Goal: Task Accomplishment & Management: Use online tool/utility

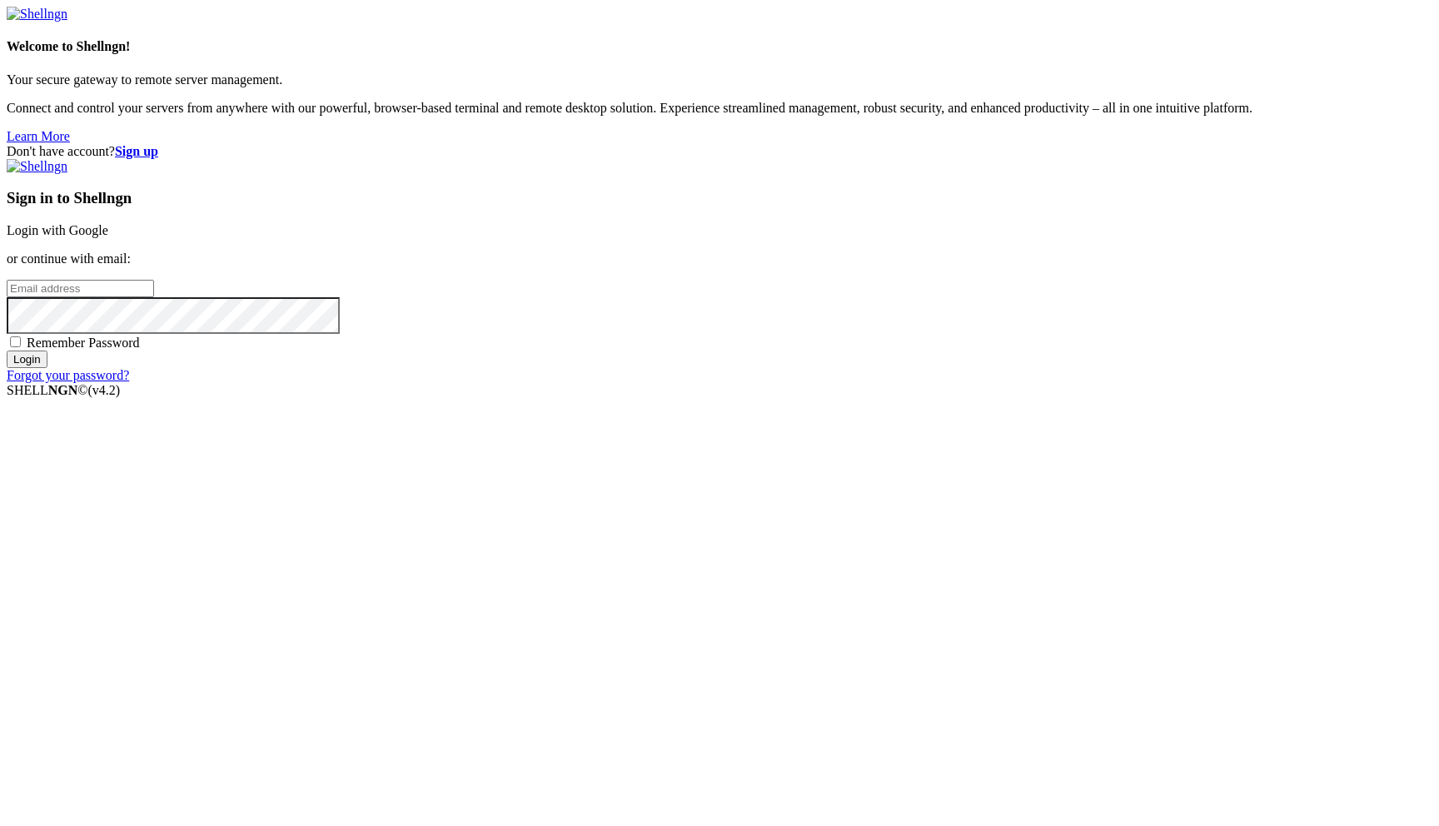
click at [108, 237] on link "Login with Google" at bounding box center [58, 230] width 102 height 14
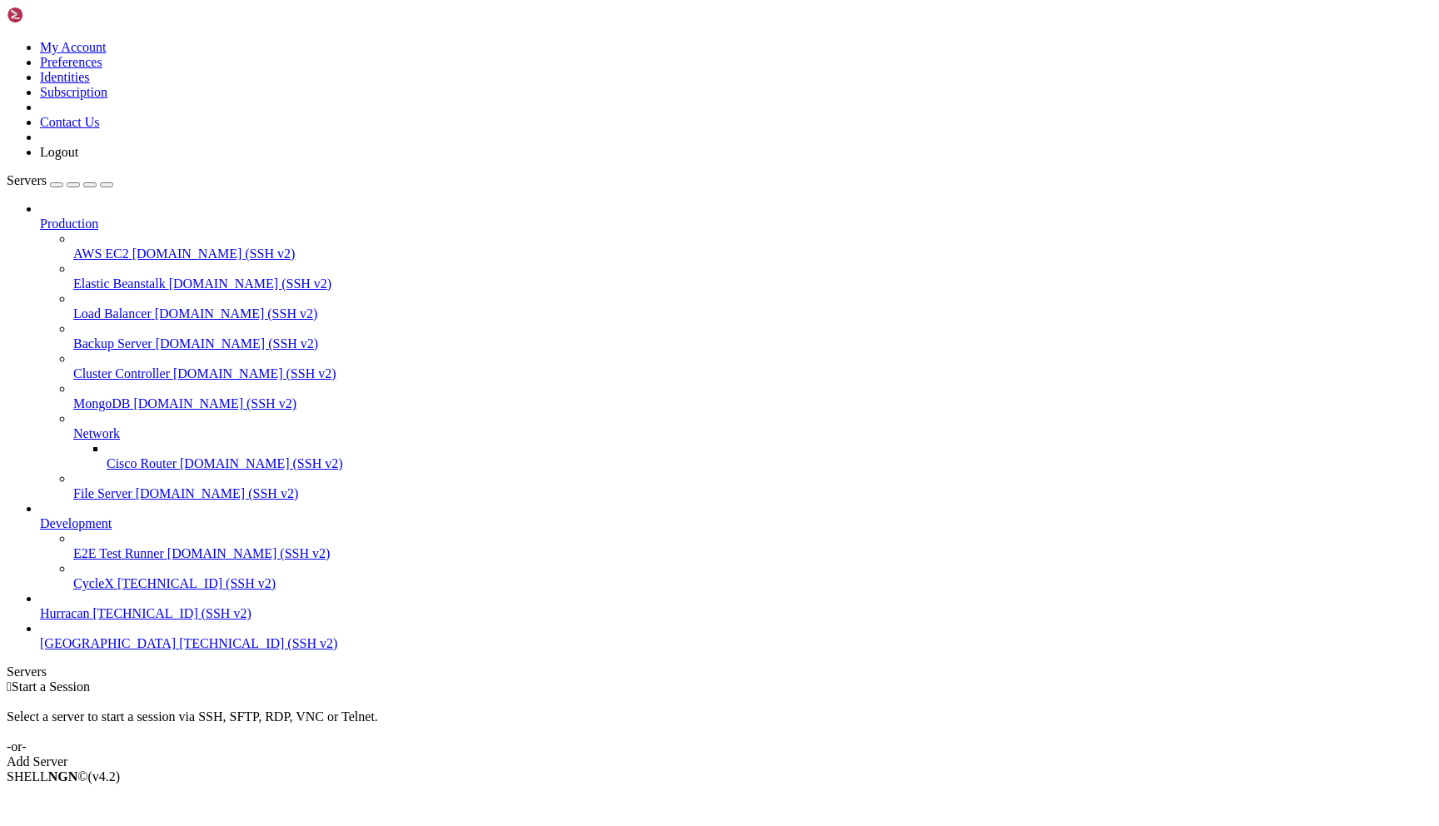
click at [848, 755] on div "Add Server" at bounding box center [720, 762] width 1426 height 15
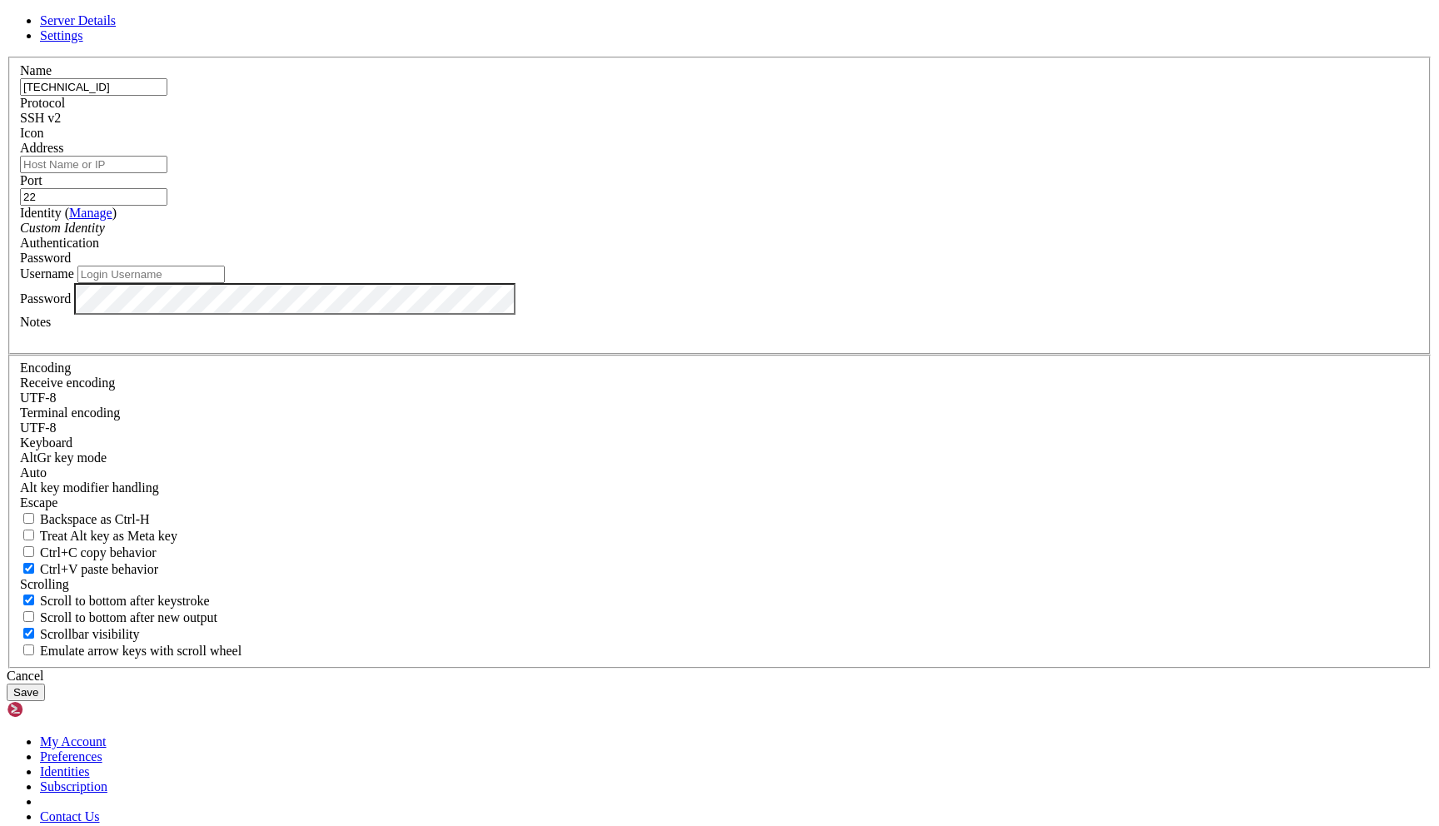
type input "[TECHNICAL_ID]"
click at [638, 173] on div "Address" at bounding box center [719, 157] width 1399 height 32
drag, startPoint x: 610, startPoint y: 262, endPoint x: 485, endPoint y: 246, distance: 126.0
click at [485, 246] on div "Name 94.74.164.137 Protocol SSH v2 Icon Address Port 22 ( )" at bounding box center [720, 363] width 1426 height 612
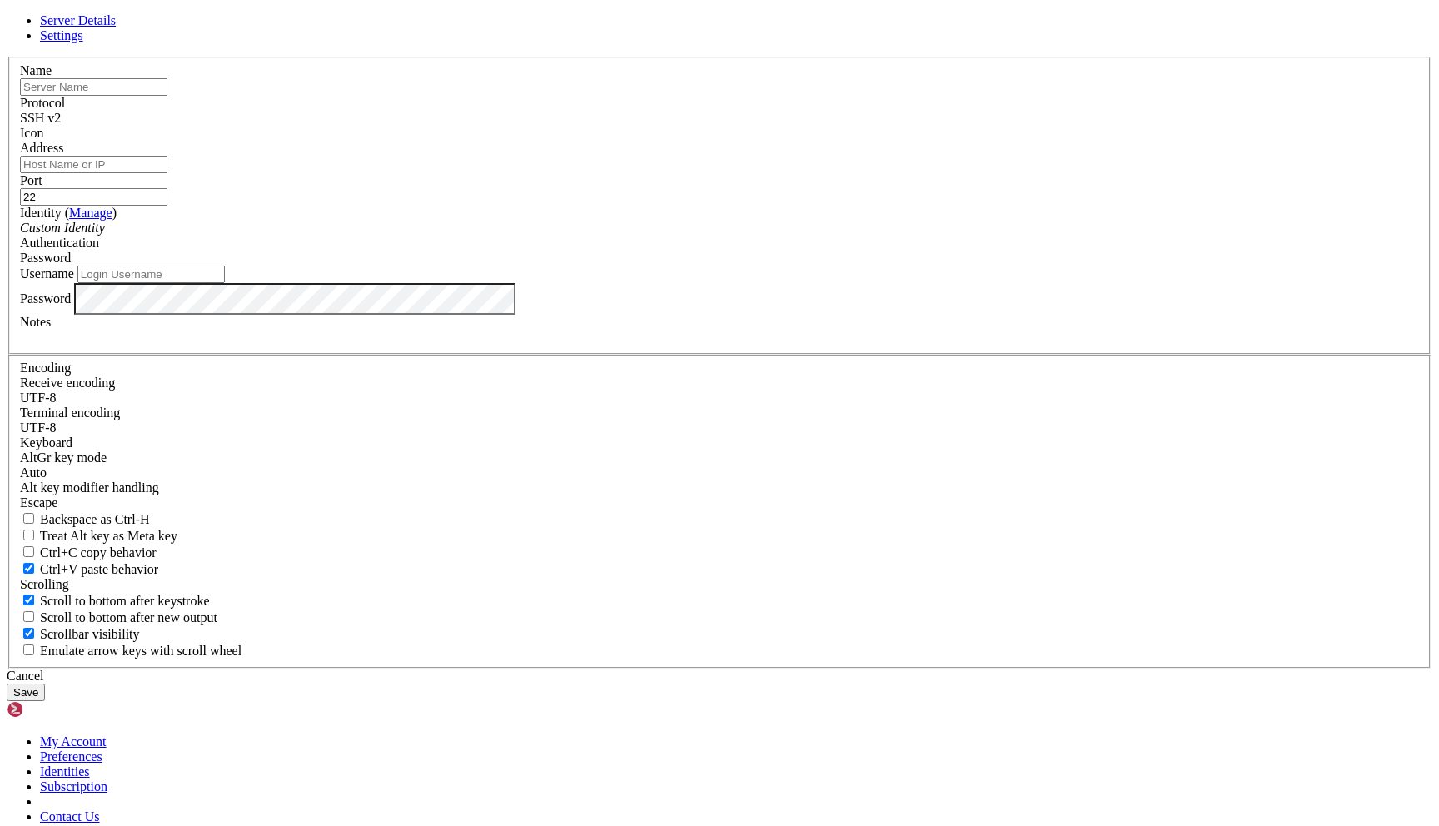
click at [167, 173] on input "Address" at bounding box center [93, 164] width 147 height 17
paste input "[TECHNICAL_ID]"
type input "[TECHNICAL_ID]"
click at [225, 283] on input "Username" at bounding box center [150, 274] width 147 height 17
type input "root"
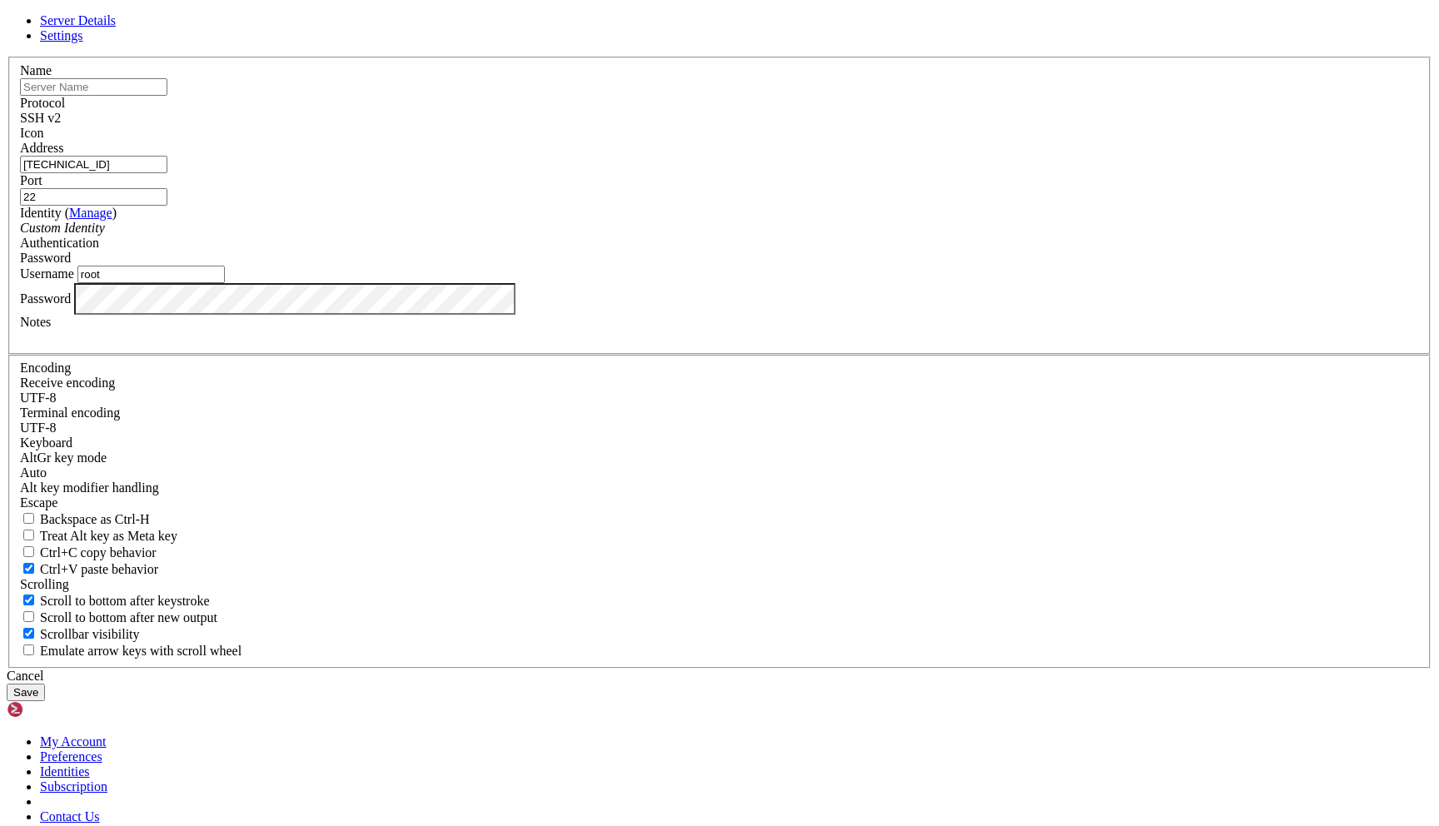
click at [45, 684] on button "Save" at bounding box center [26, 692] width 38 height 17
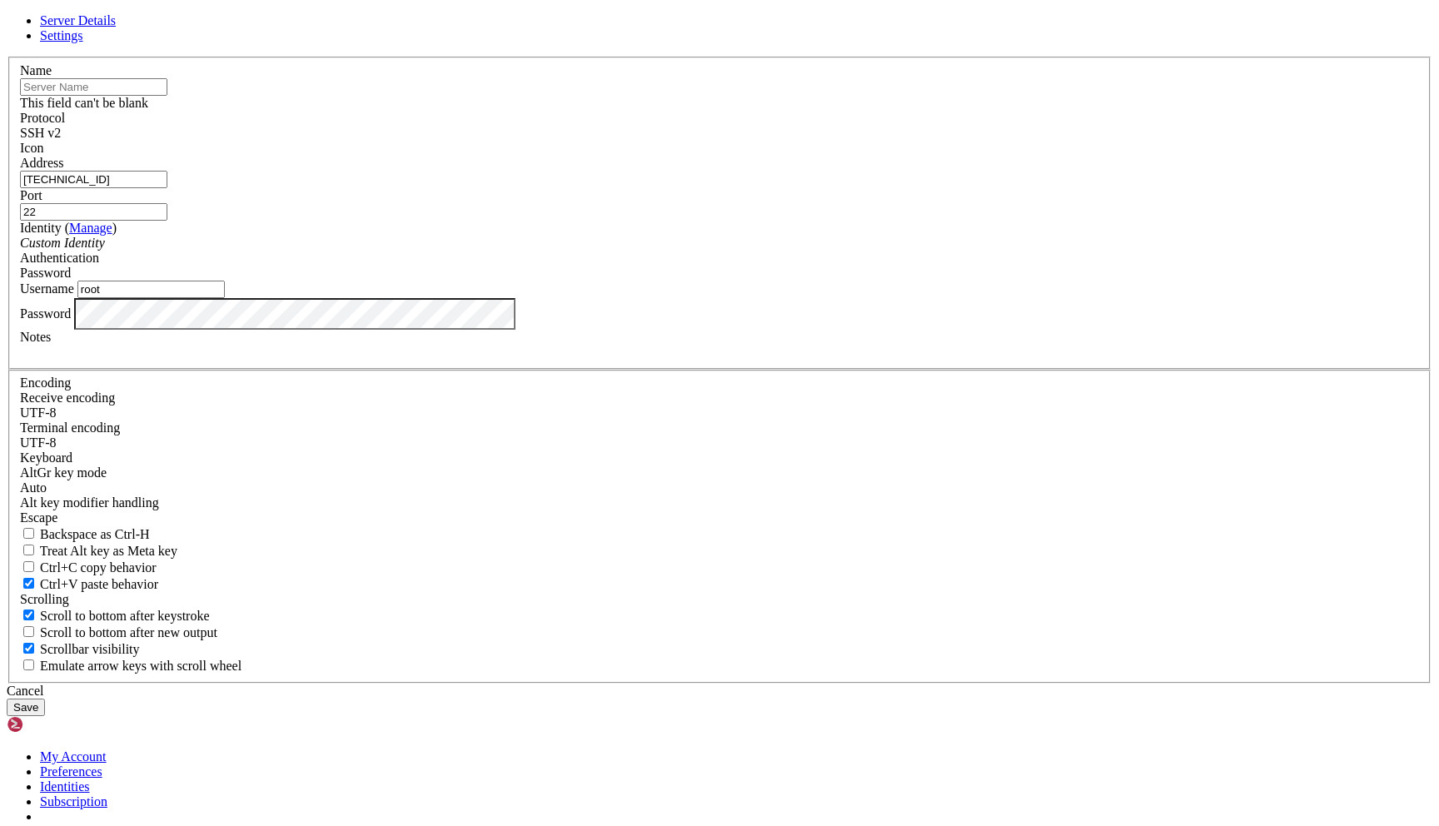
click at [167, 96] on input "text" at bounding box center [93, 86] width 147 height 17
click at [52, 77] on label "Name" at bounding box center [36, 70] width 32 height 14
click at [167, 96] on input "text" at bounding box center [93, 86] width 147 height 17
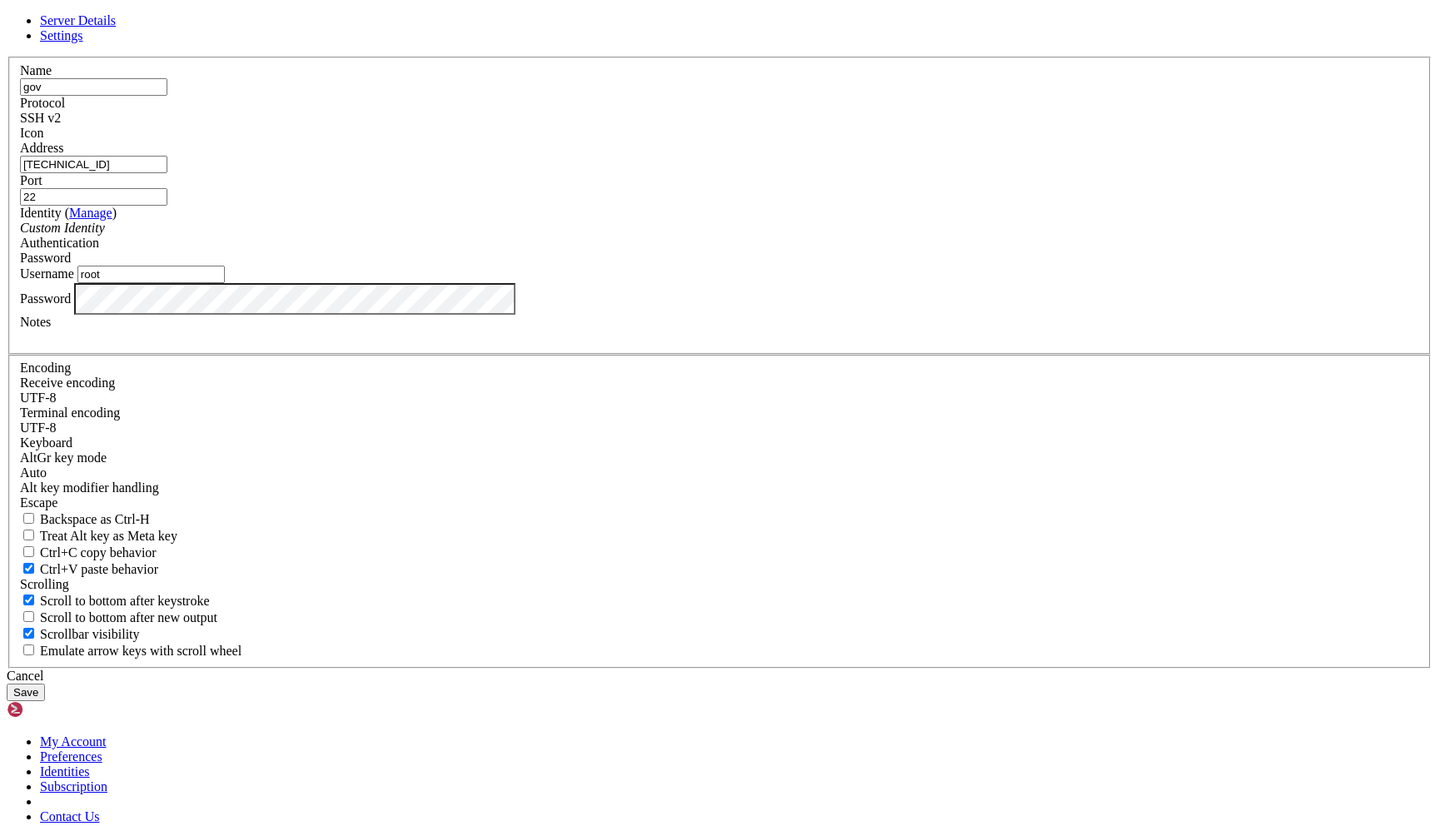
type input "gov"
click at [45, 684] on button "Save" at bounding box center [26, 692] width 38 height 17
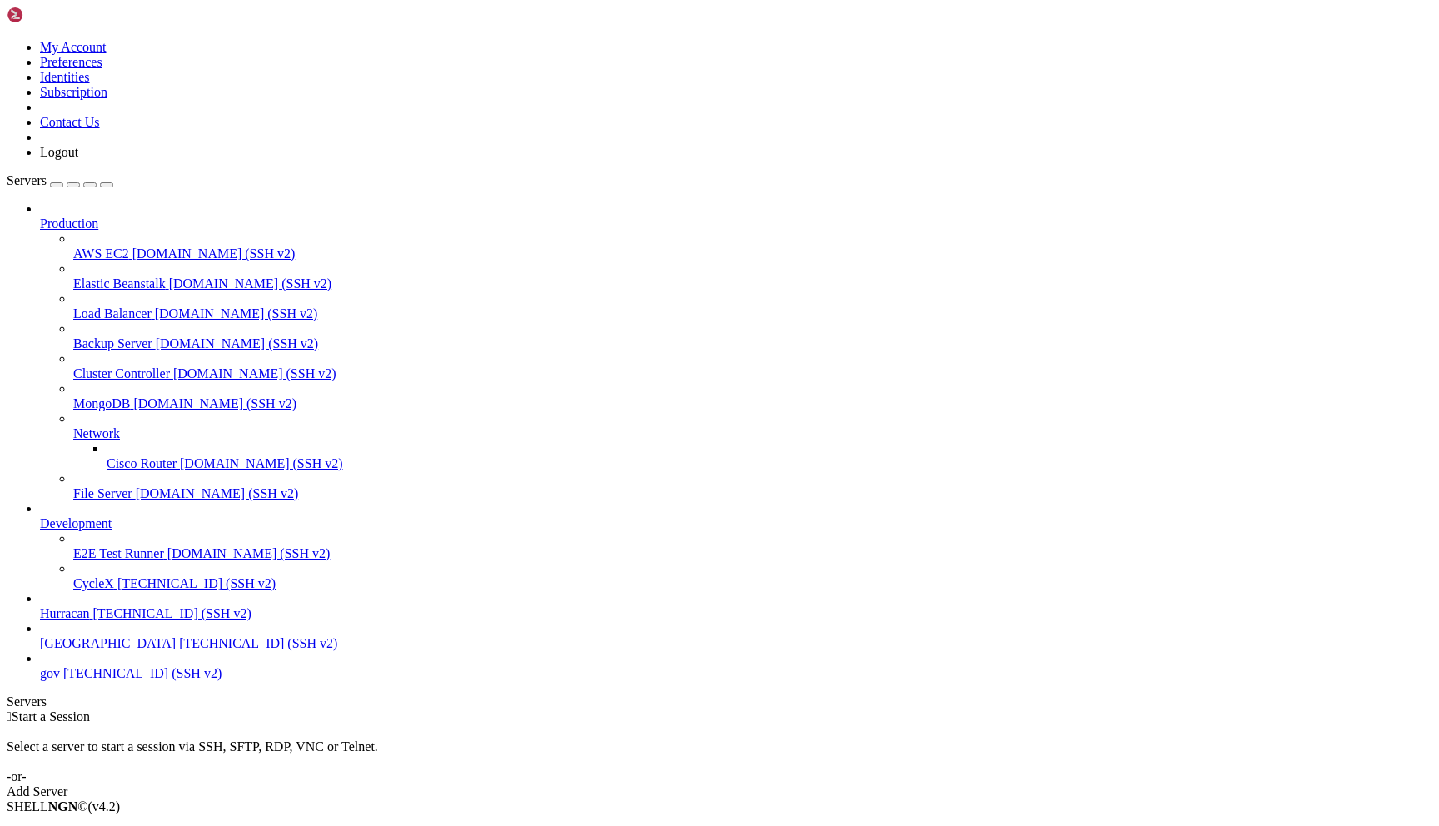
click at [60, 680] on span "gov" at bounding box center [50, 673] width 20 height 14
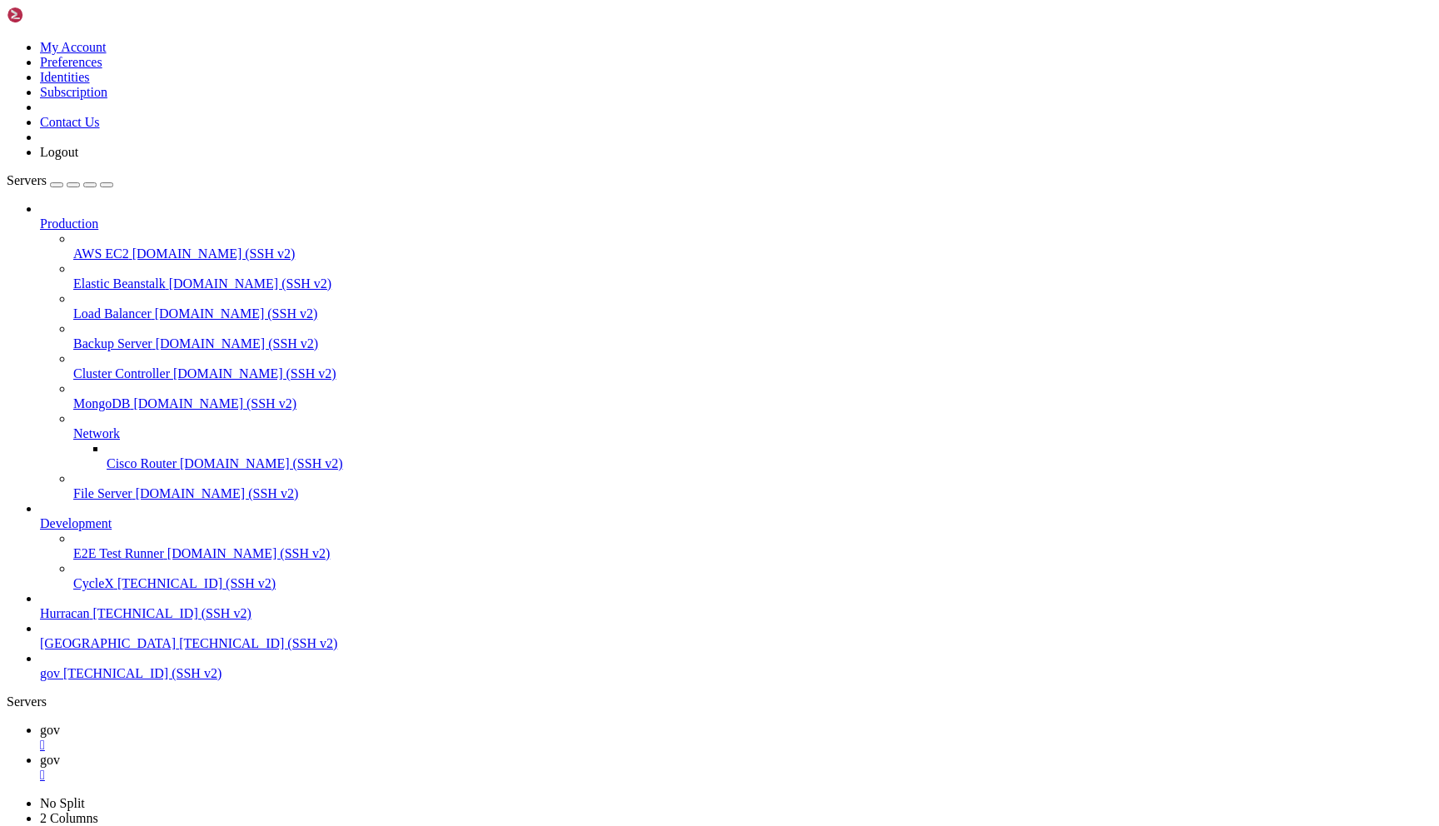
click at [60, 723] on span "gov" at bounding box center [50, 730] width 20 height 14
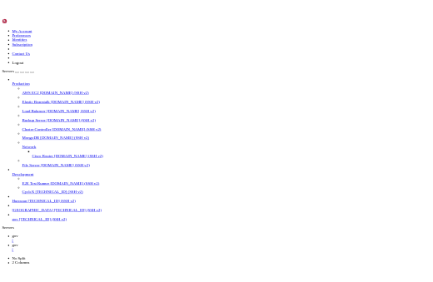
scroll to position [5707, 0]
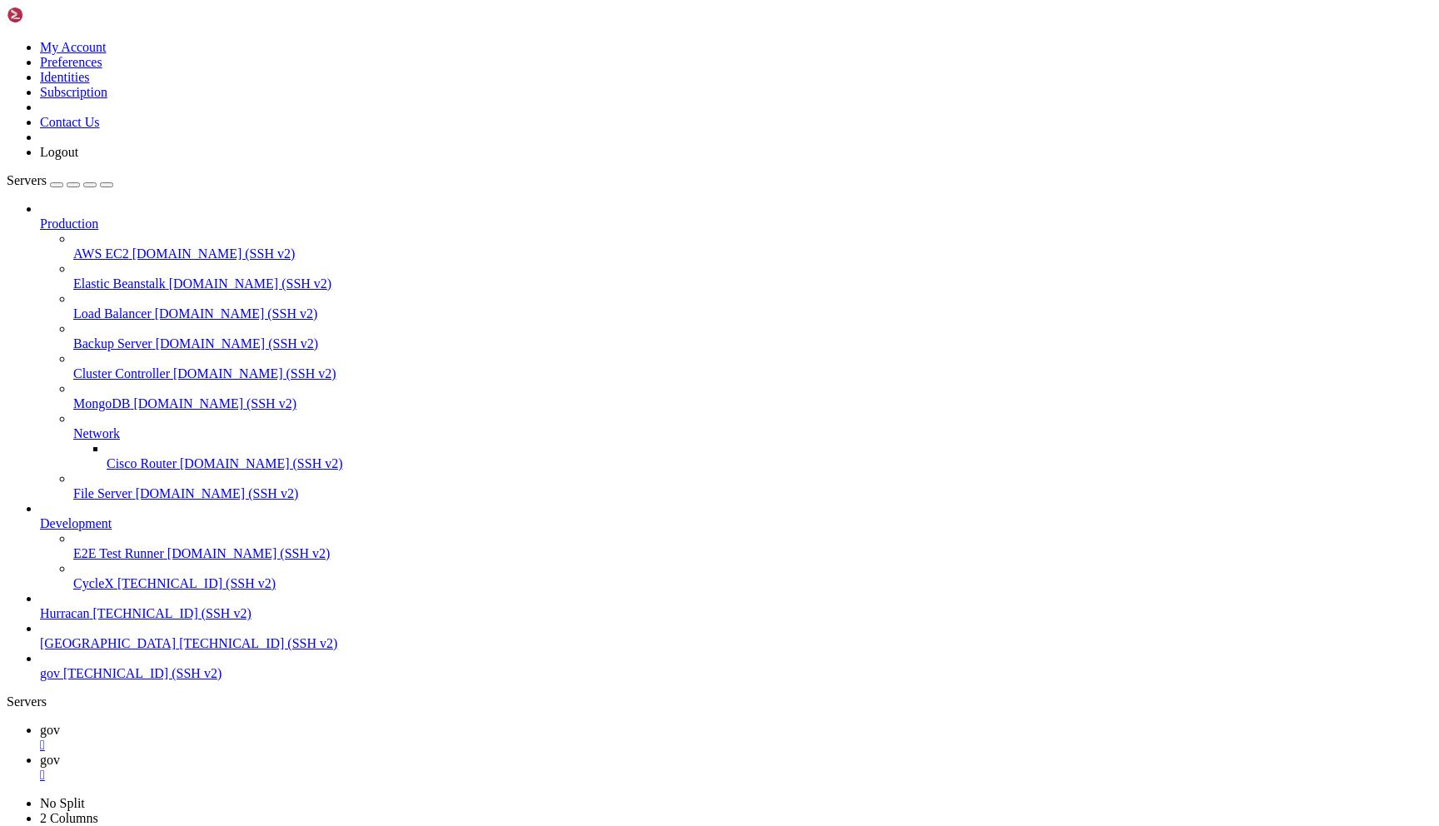
click at [322, 753] on link "gov " at bounding box center [736, 768] width 1393 height 30
click at [252, 723] on link "gov " at bounding box center [736, 738] width 1393 height 30
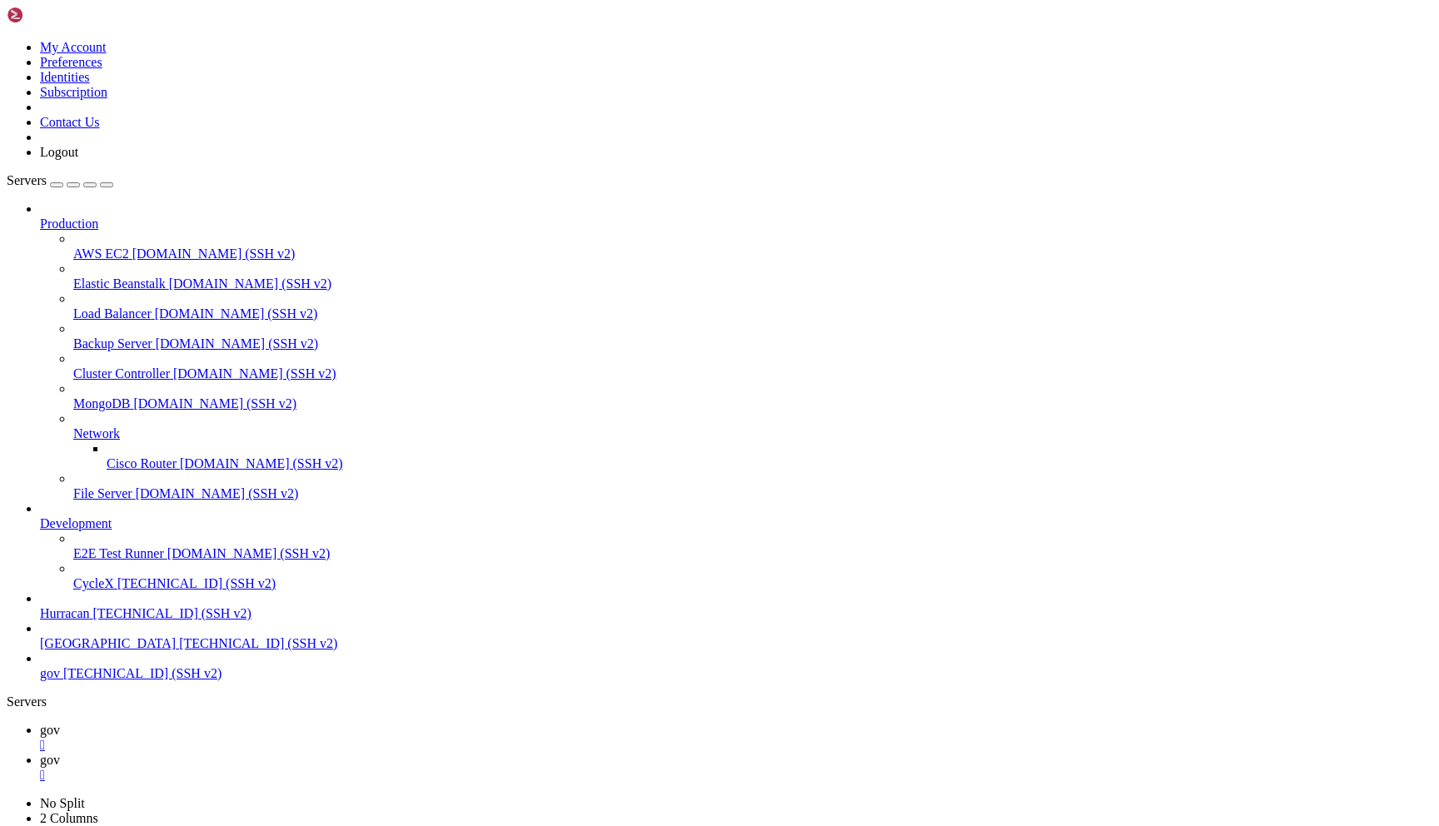
click at [60, 753] on span "gov" at bounding box center [50, 760] width 20 height 14
type input "/root/den-bm"
click at [60, 723] on span "gov" at bounding box center [50, 730] width 20 height 14
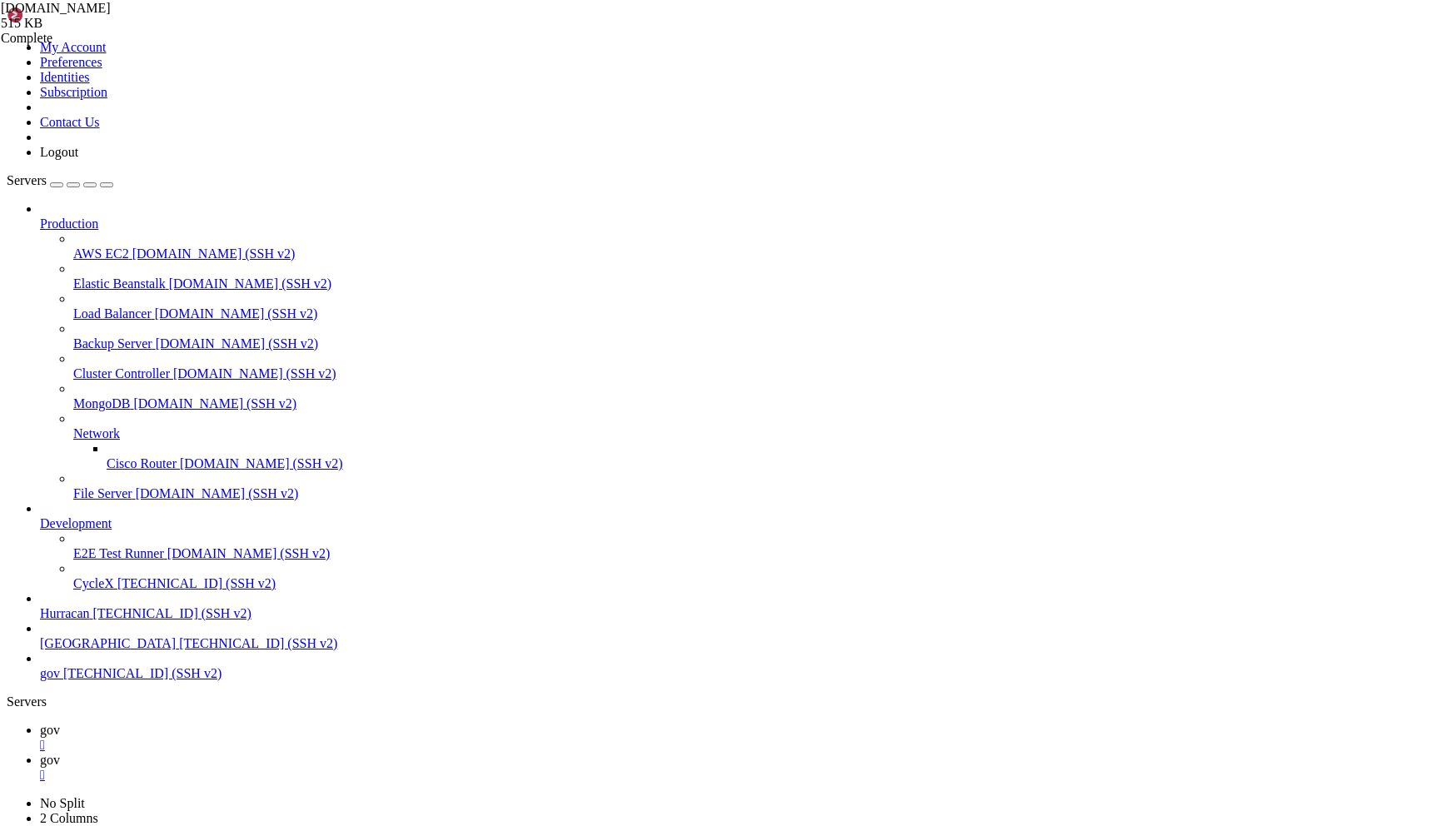
scroll to position [8657, 0]
drag, startPoint x: 273, startPoint y: 1504, endPoint x: 180, endPoint y: 1498, distance: 93.5
copy span "[TECHNICAL_ID]"
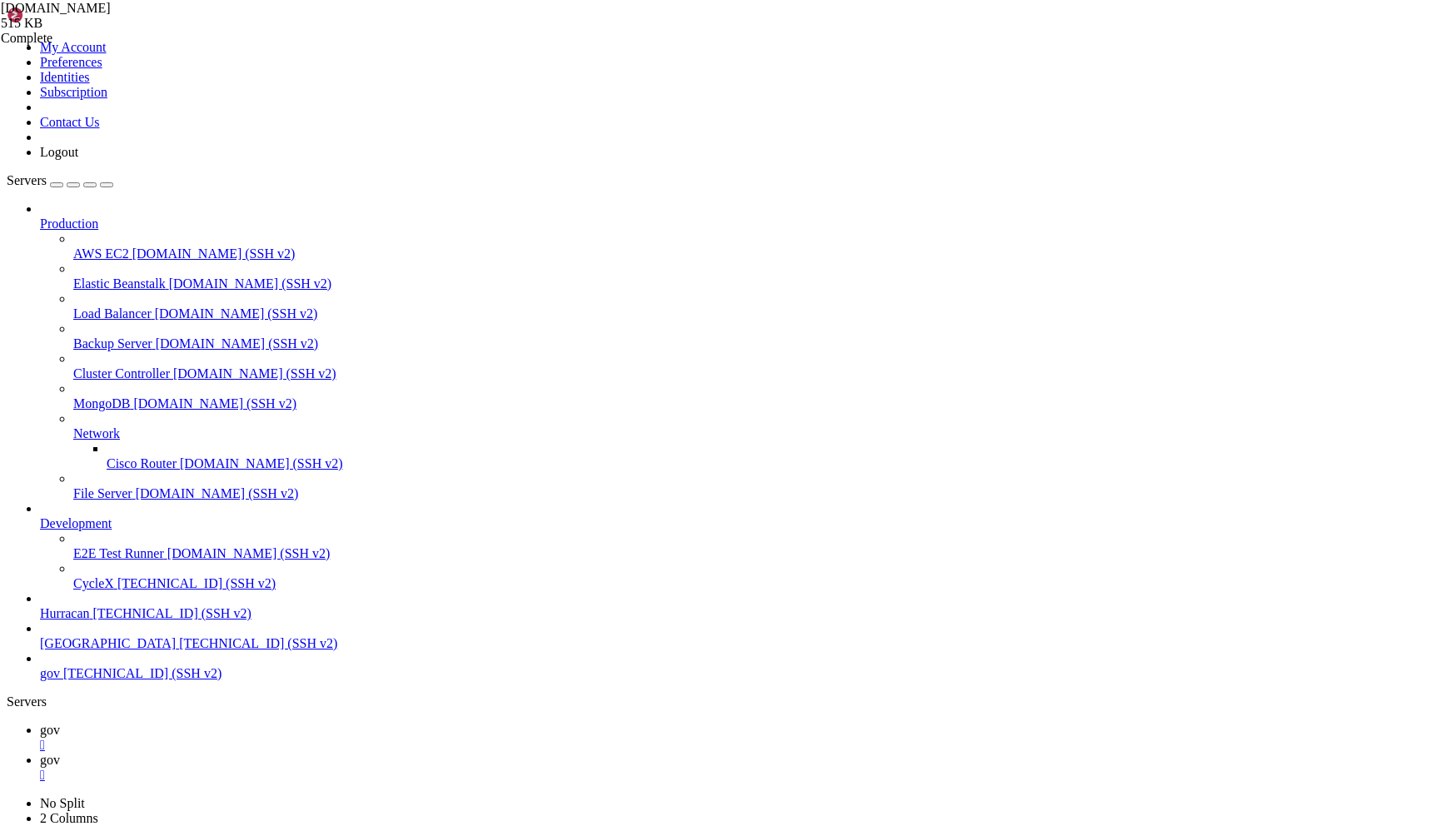
scroll to position [8837, 0]
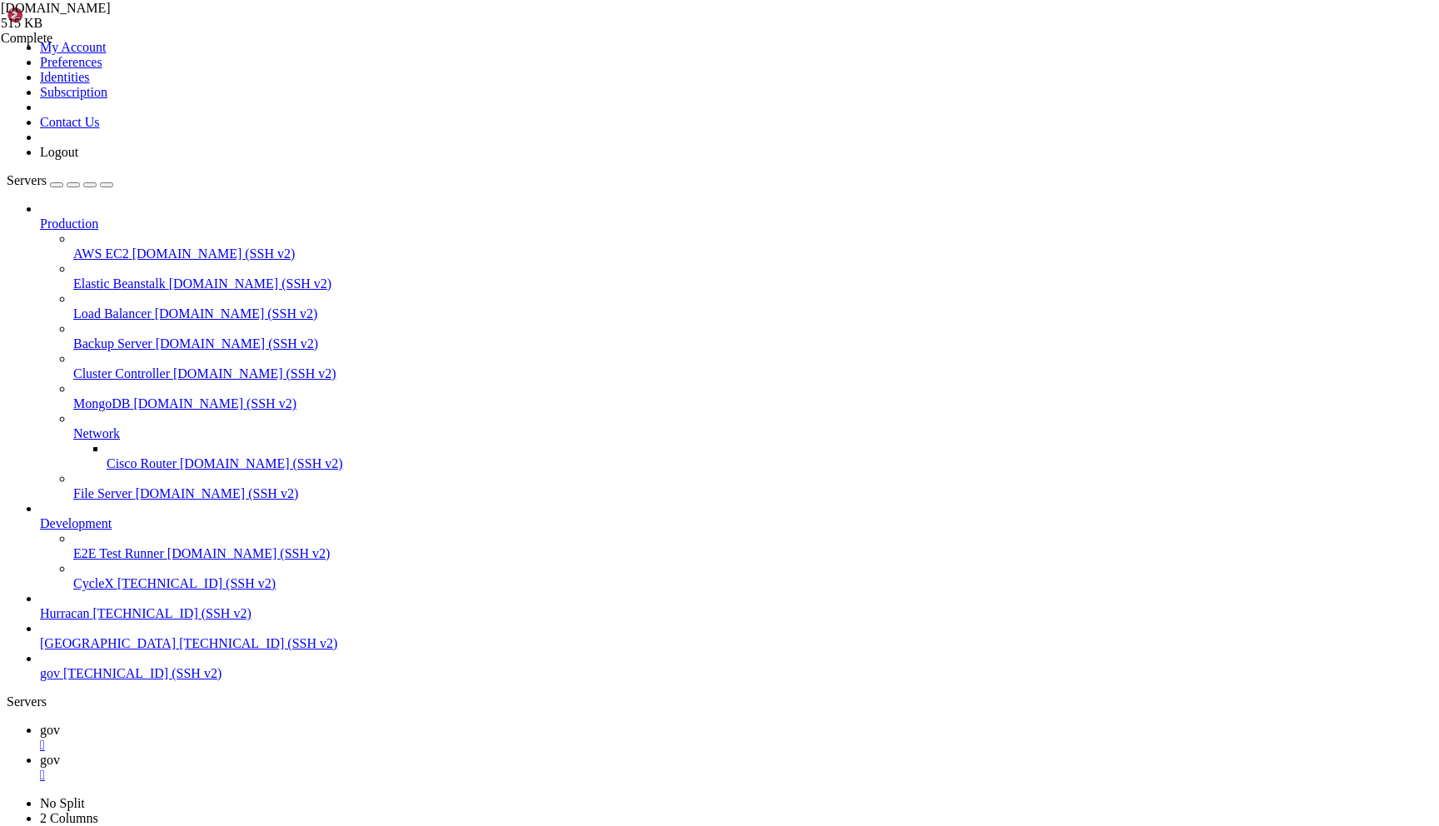
scroll to position [169573, 0]
drag, startPoint x: 452, startPoint y: 1622, endPoint x: 451, endPoint y: 1591, distance: 30.9
drag, startPoint x: 488, startPoint y: 1612, endPoint x: 481, endPoint y: 1582, distance: 30.1
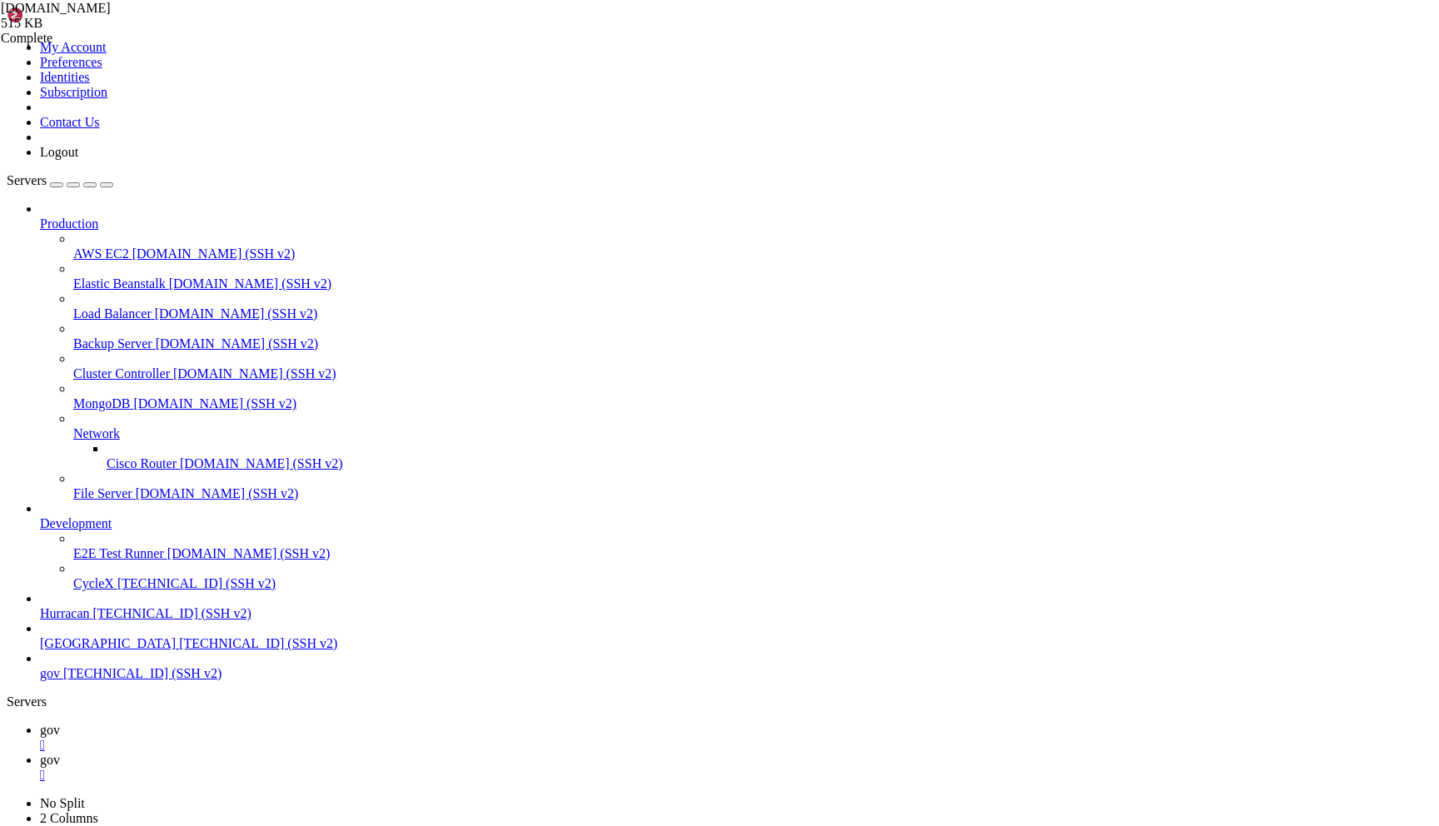
scroll to position [205242, 0]
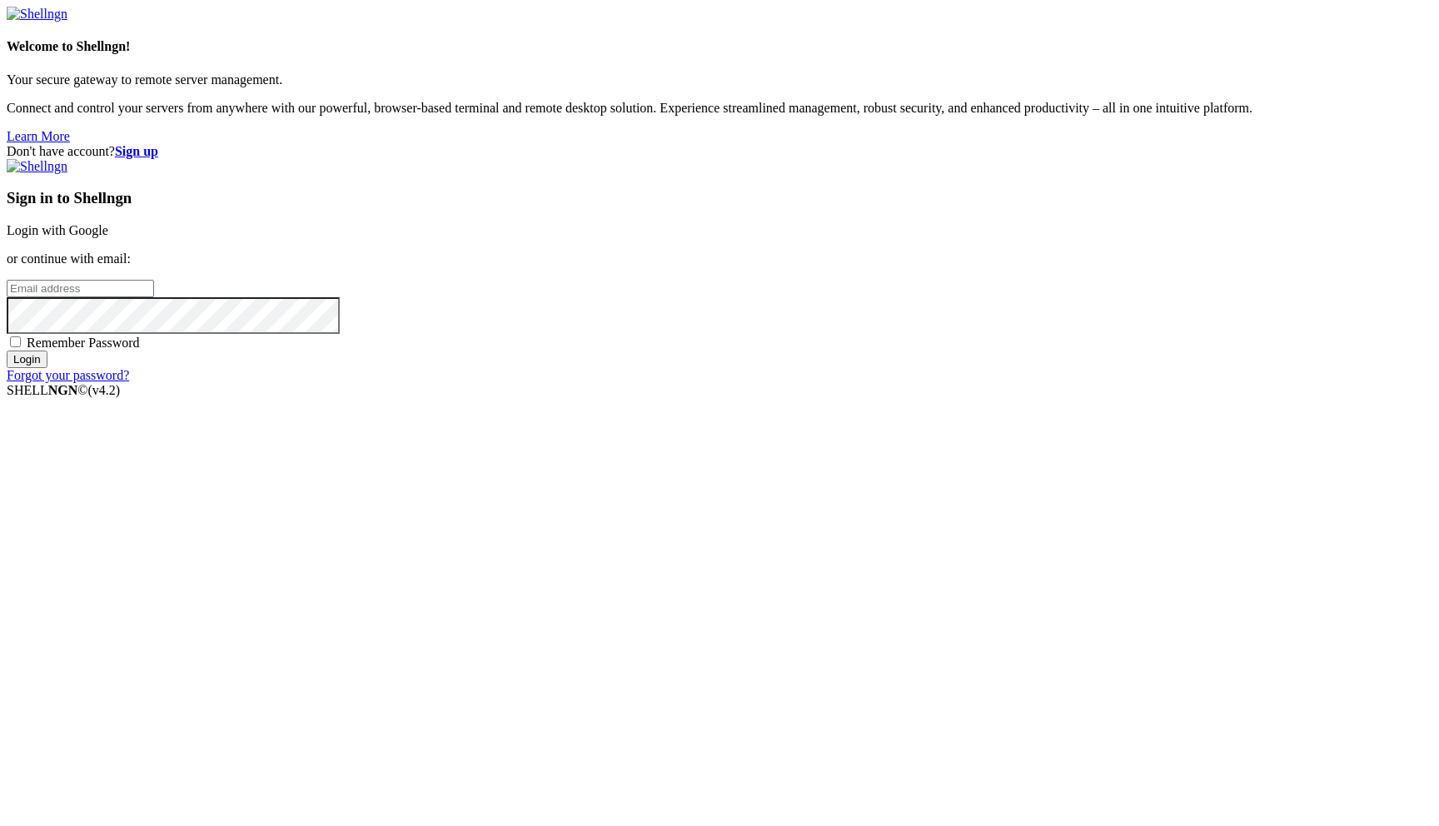
click at [108, 237] on link "Login with Google" at bounding box center [58, 230] width 102 height 14
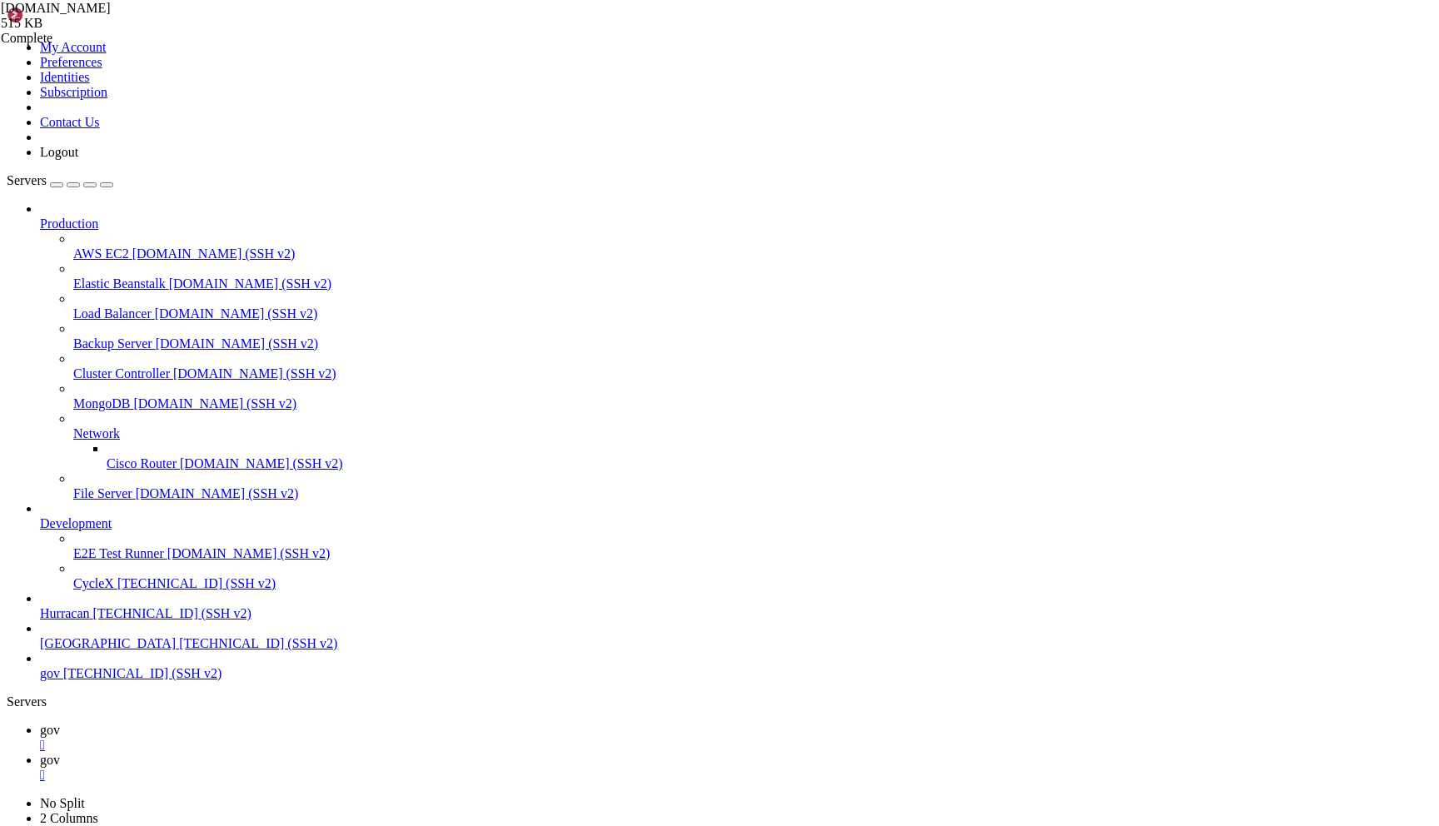
scroll to position [123405, 0]
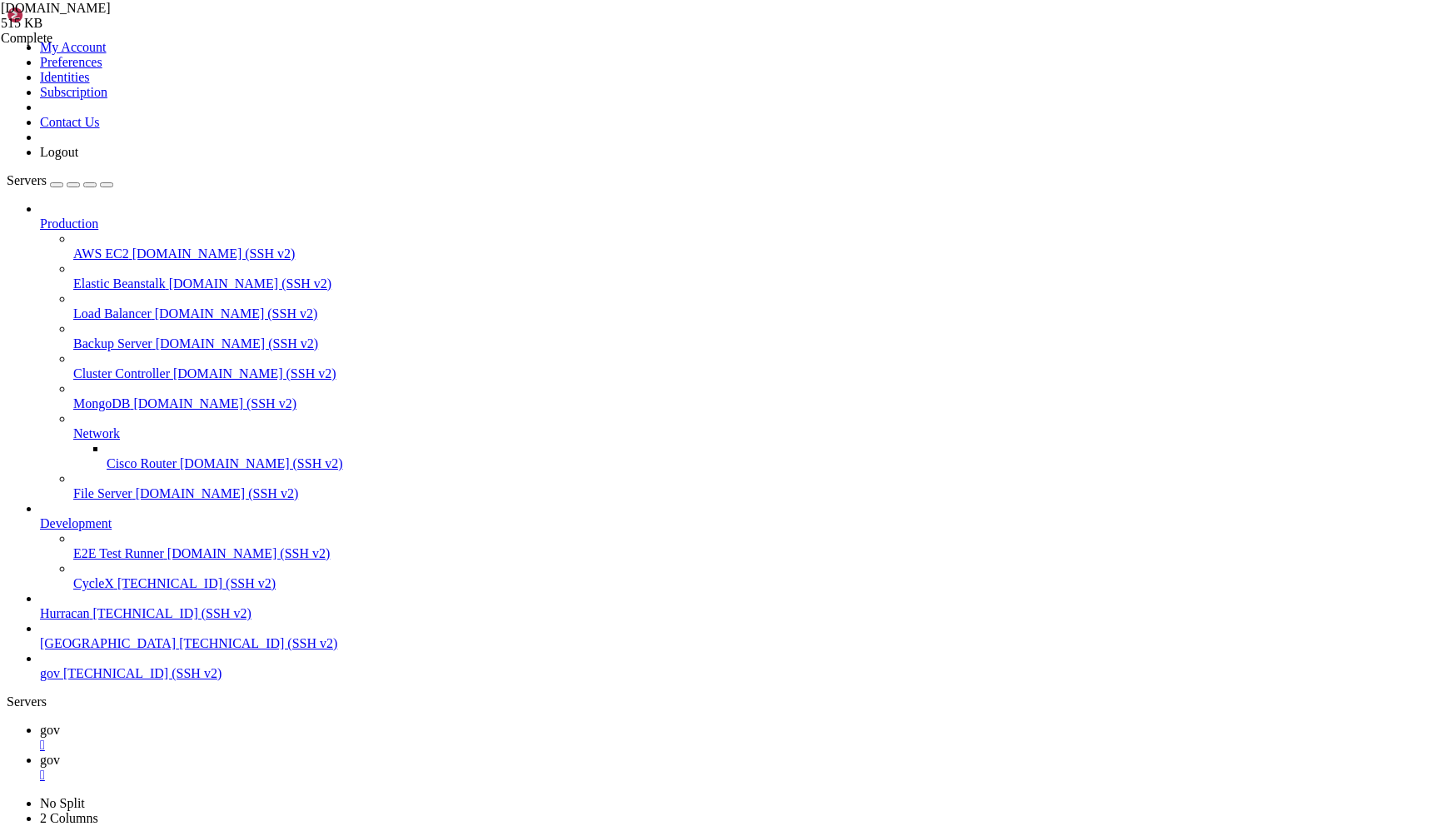
drag, startPoint x: 747, startPoint y: 1551, endPoint x: 767, endPoint y: 1550, distance: 20.0
drag, startPoint x: 767, startPoint y: 1550, endPoint x: 787, endPoint y: 1550, distance: 20.0
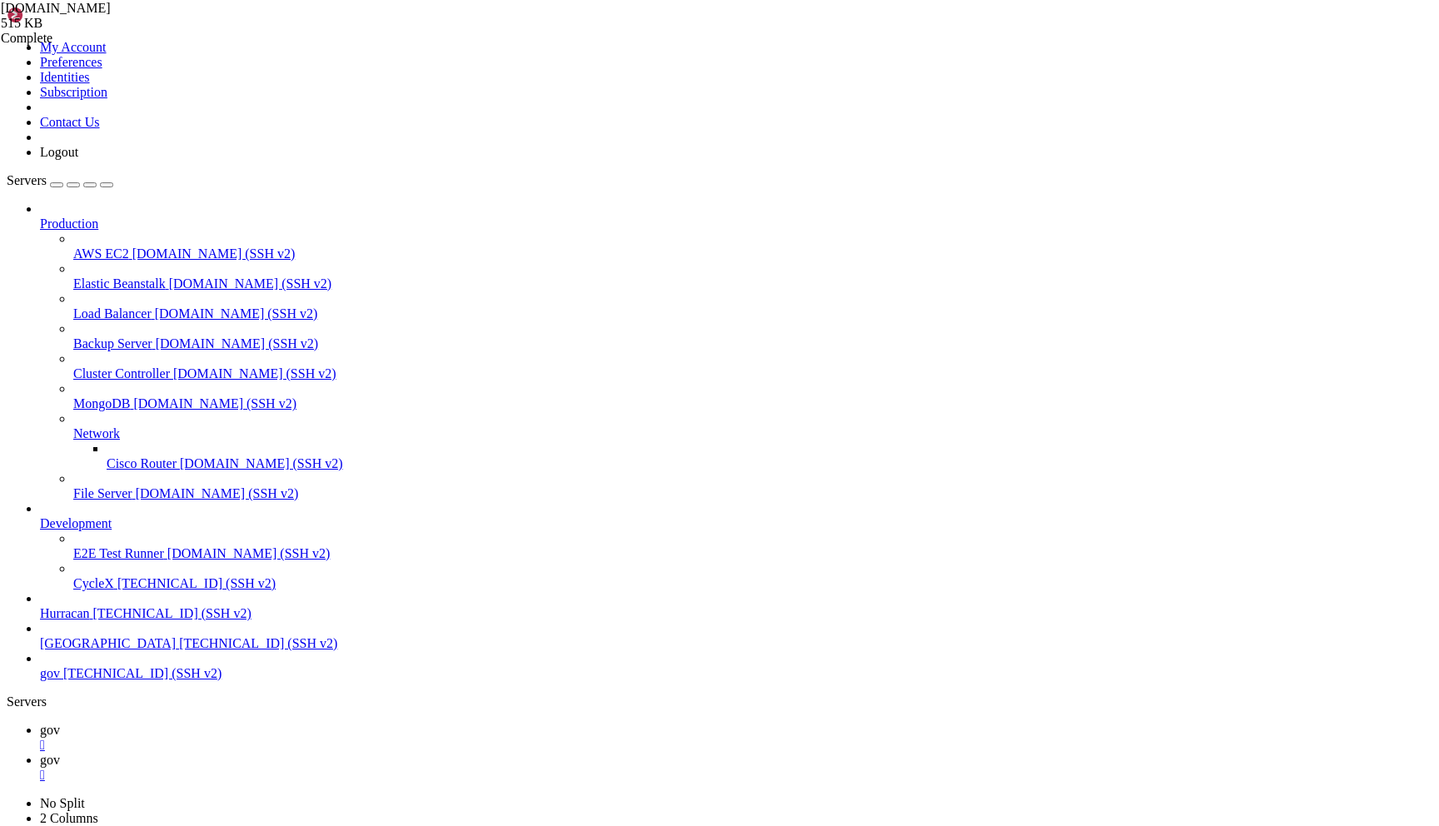
drag, startPoint x: 815, startPoint y: 1550, endPoint x: 891, endPoint y: 1550, distance: 75.8
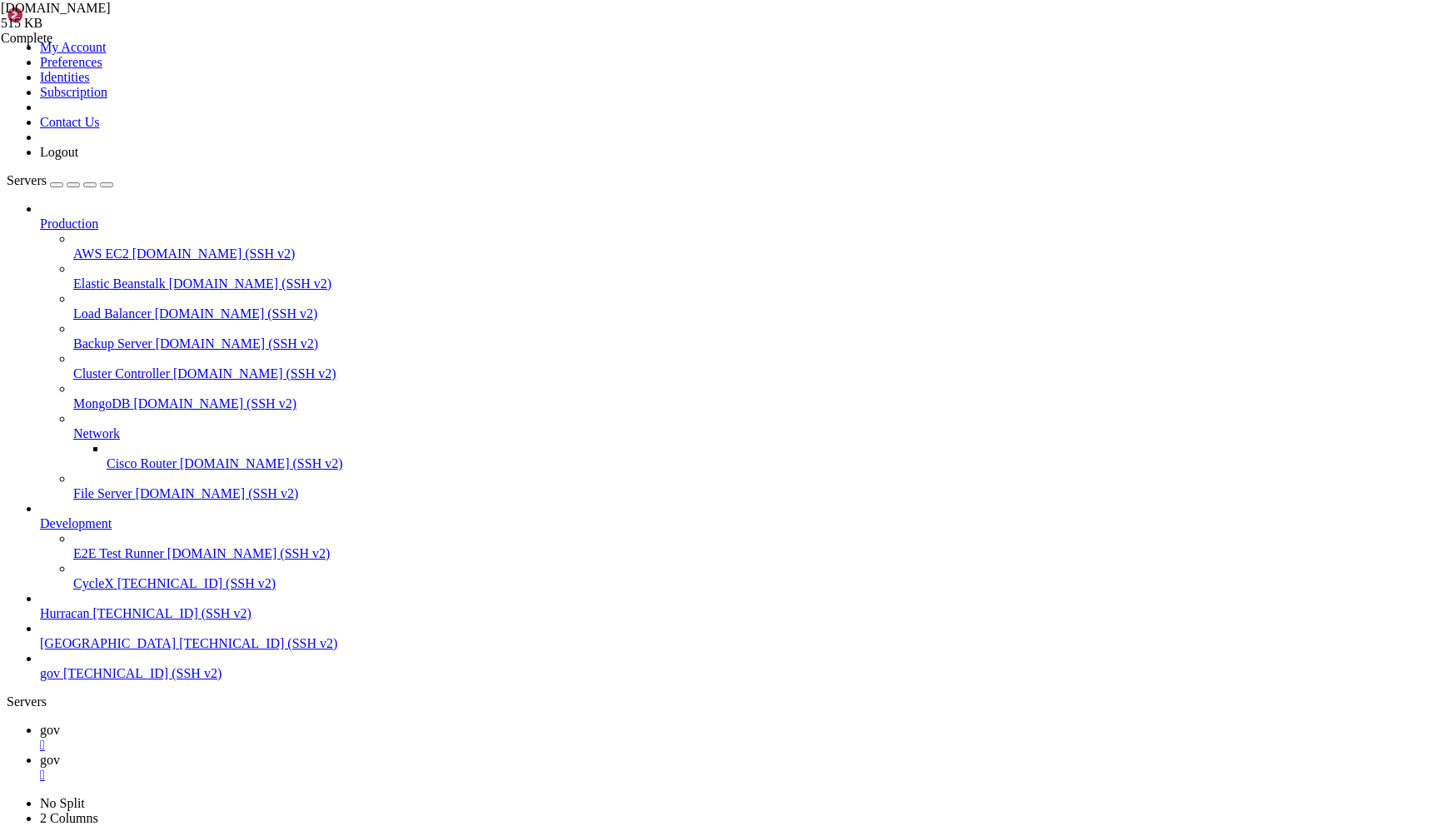
scroll to position [4571, 0]
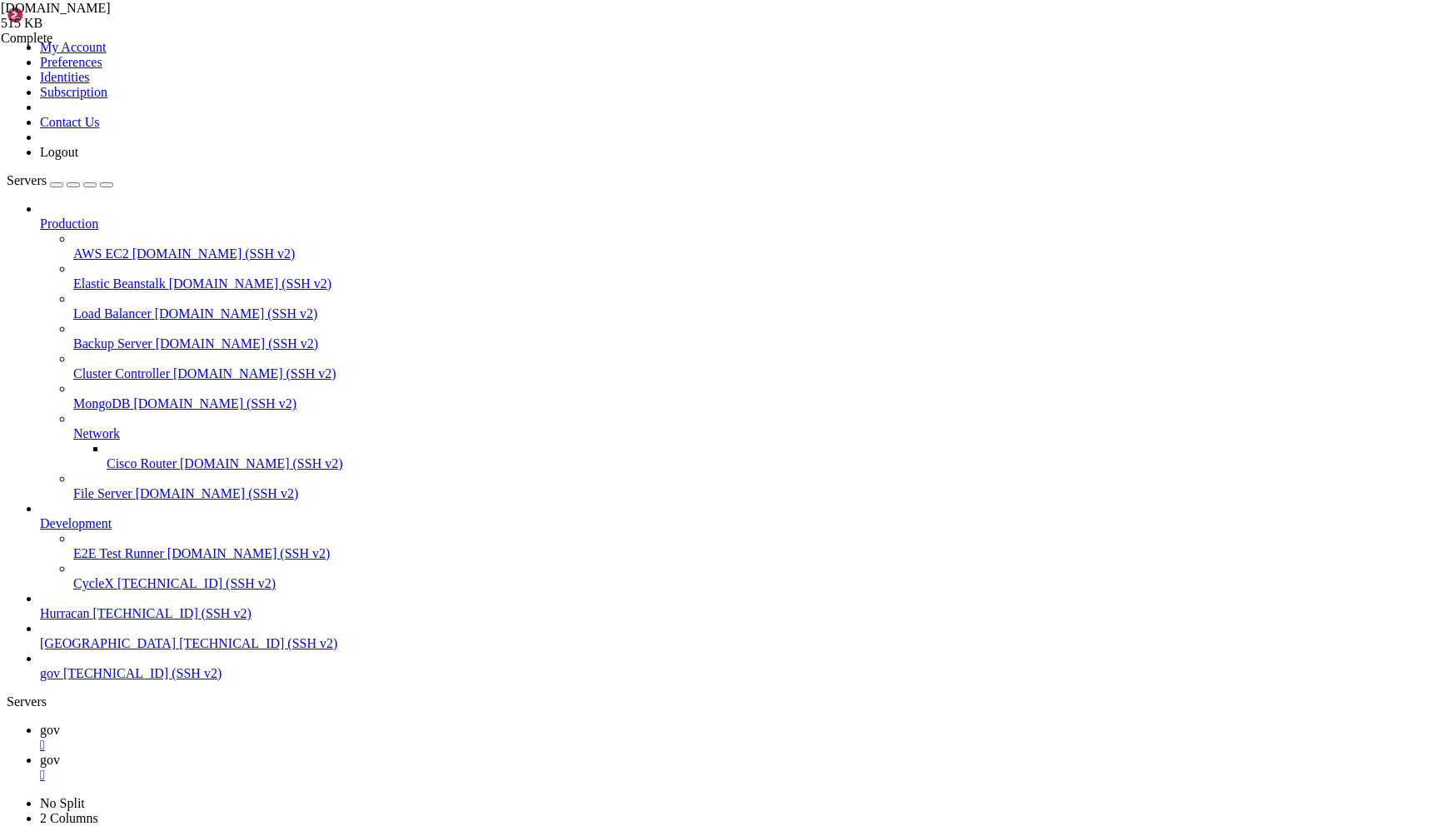
scroll to position [36541, 0]
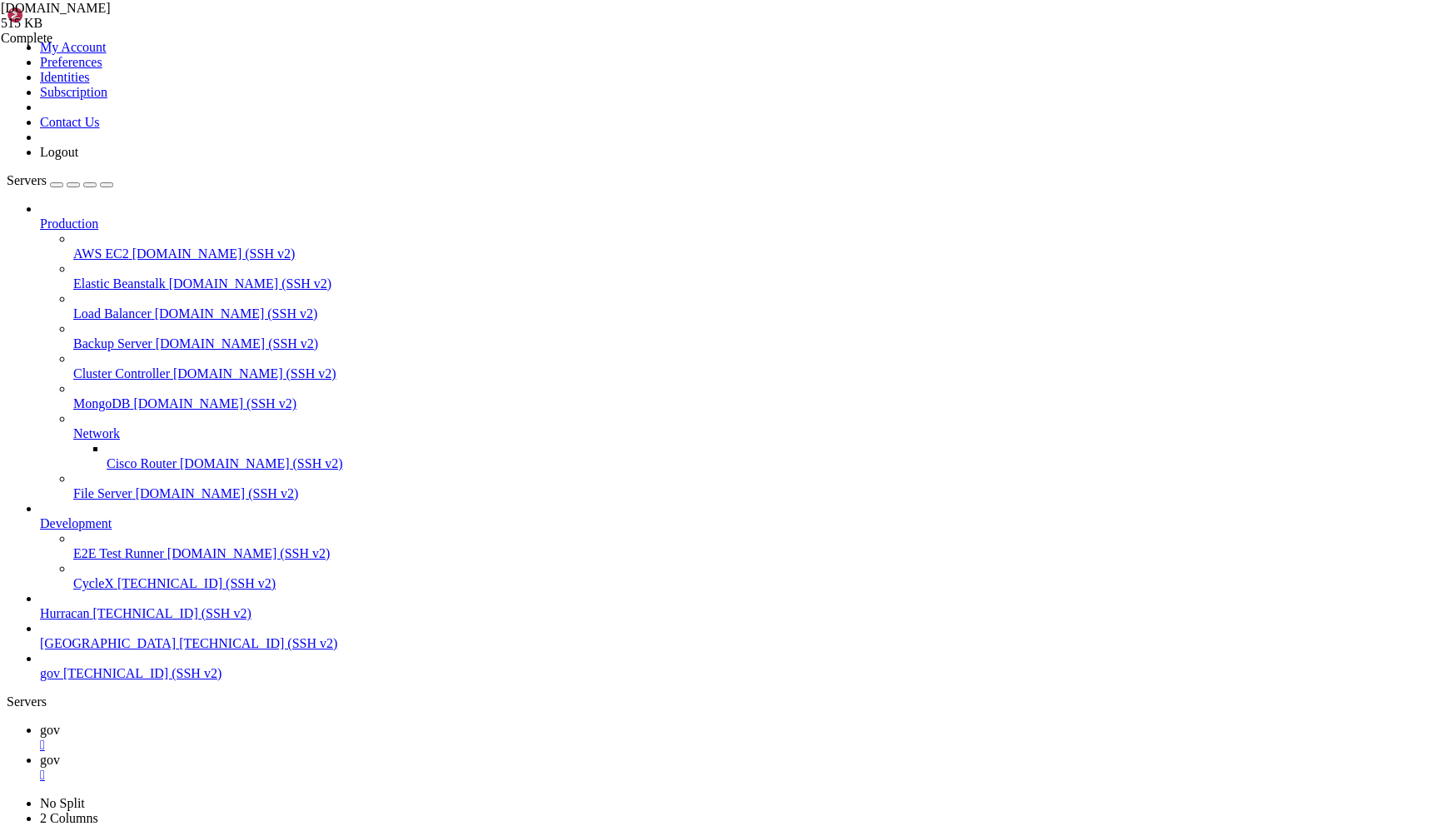
paste textarea "Anjouan Gaming License, b2b licensing Recognition Certificate Program for B2B g…"
type textarea "Anjouan Gaming License, b2b licensing Recognition Certificate Program for B2B g…"
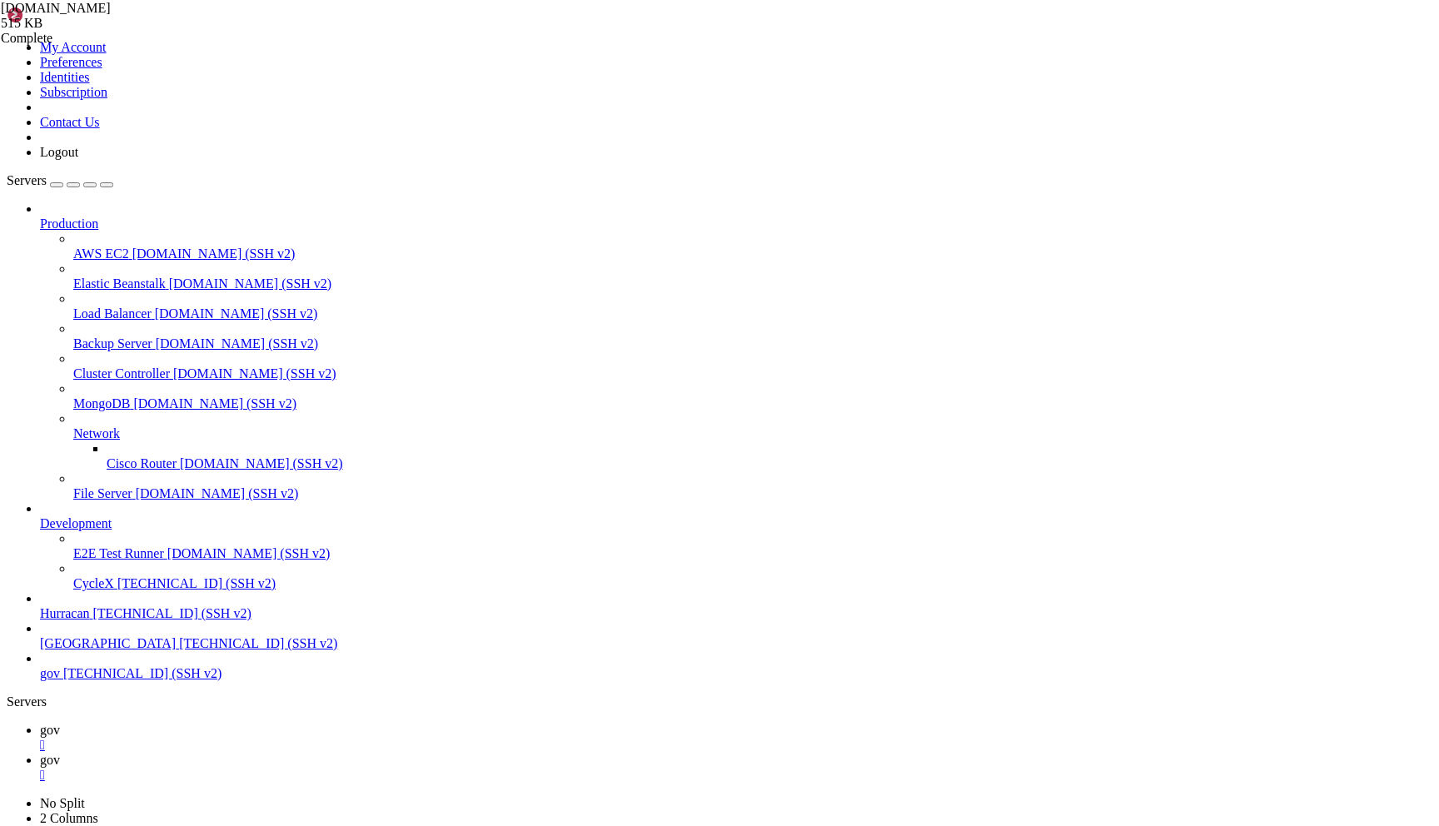
scroll to position [45074, 0]
paste textarea "Advanced Licensing Solutions Experience the most modern and efficient gaming li…"
type textarea "Advanced Licensing Solutions Experience the most modern and efficient gaming li…"
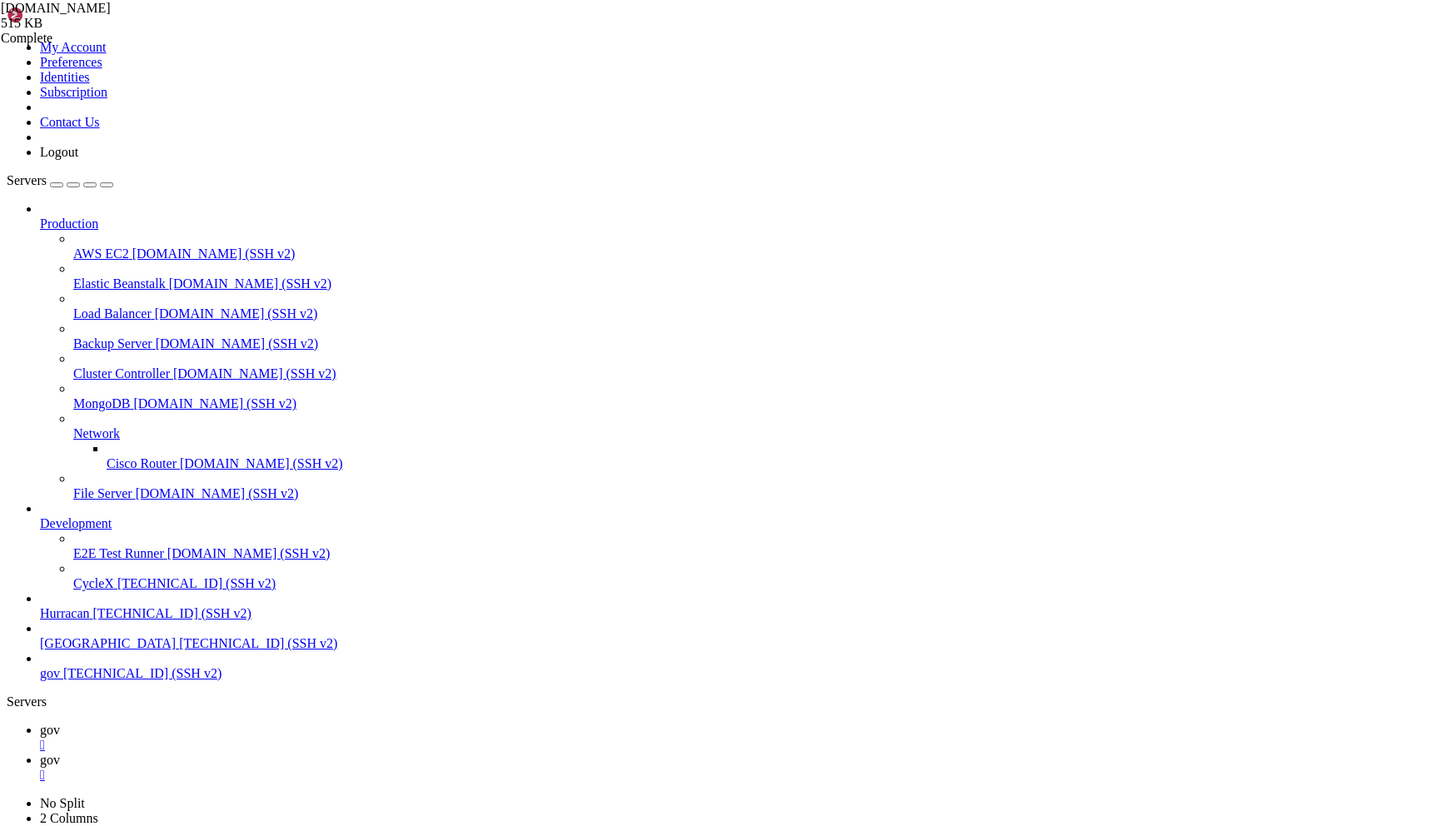
scroll to position [83942, 0]
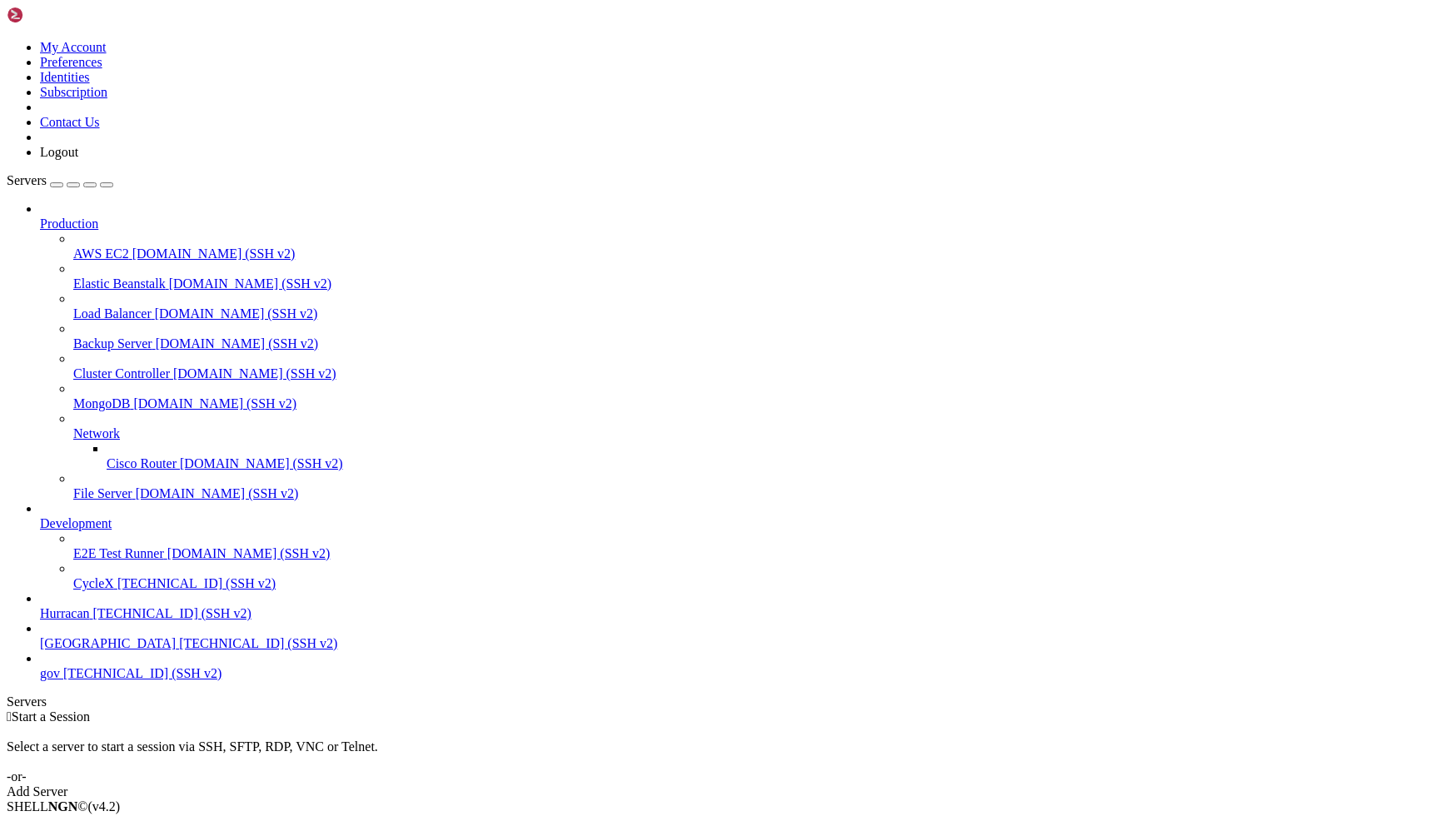
click at [60, 680] on span "gov" at bounding box center [50, 673] width 20 height 14
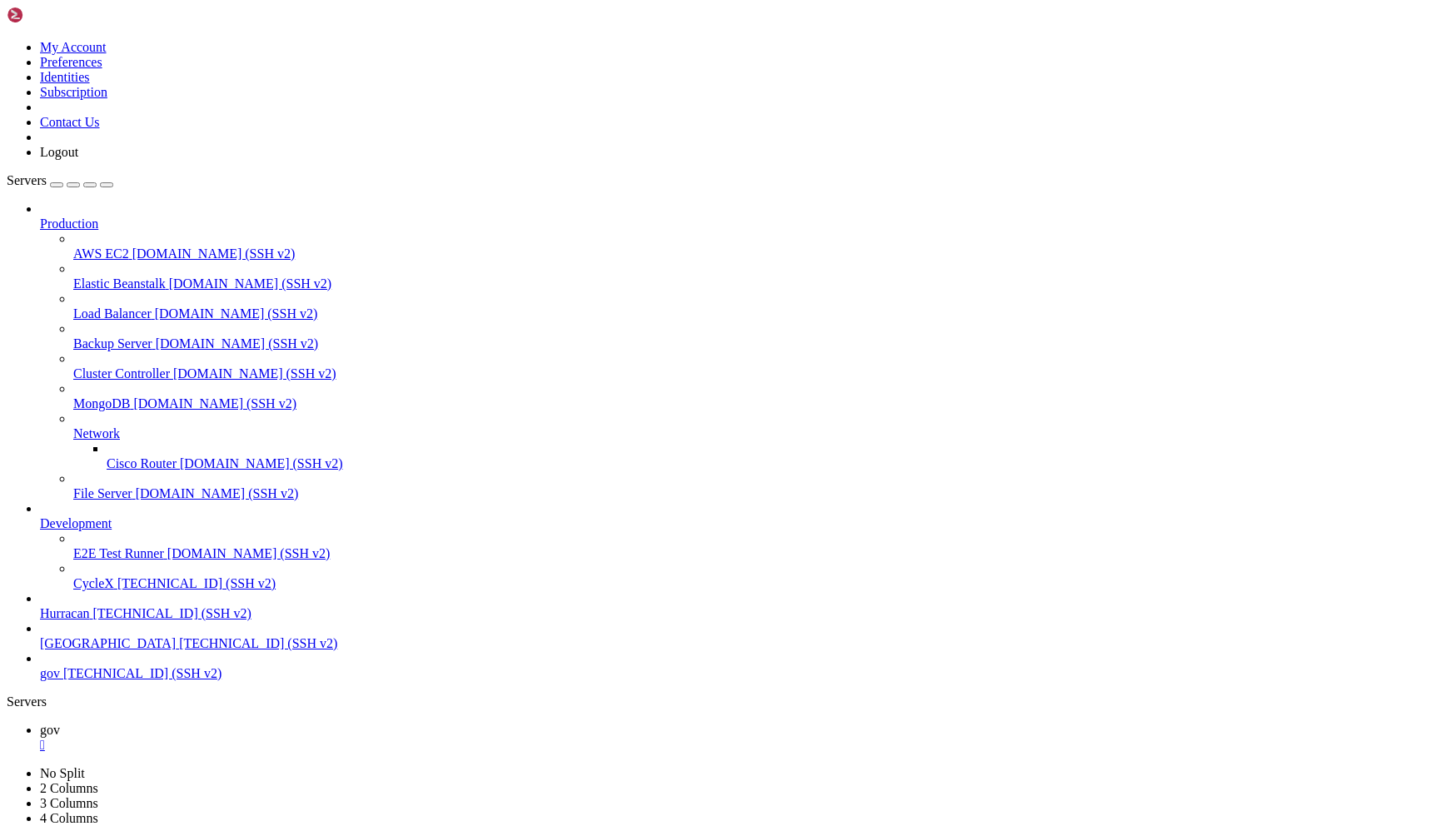
click at [60, 680] on span "gov" at bounding box center [50, 673] width 20 height 14
click at [60, 723] on span "gov" at bounding box center [50, 730] width 20 height 14
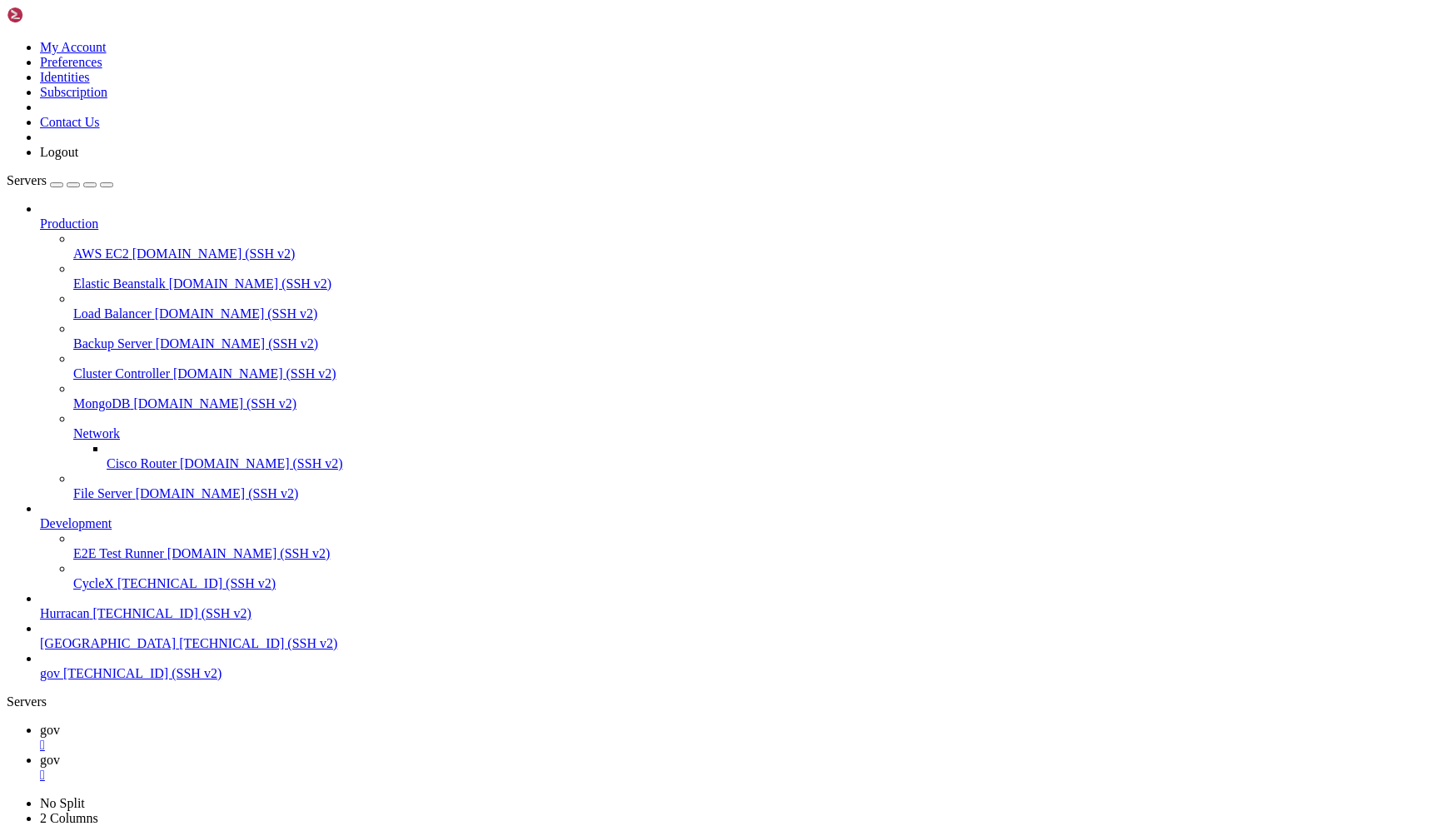
click at [355, 768] on div "" at bounding box center [736, 775] width 1393 height 15
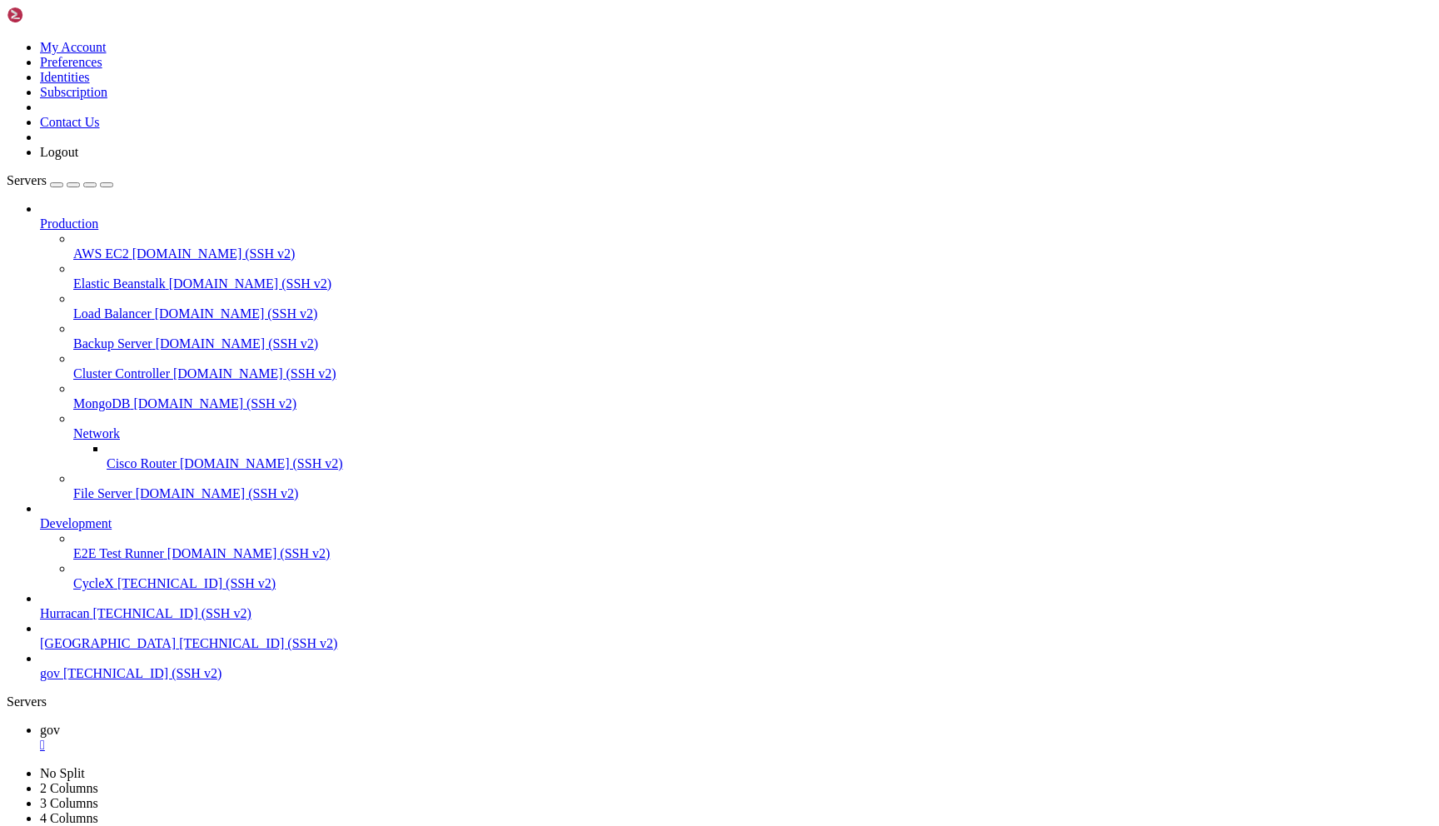
scroll to position [2937, 0]
